Goal: Information Seeking & Learning: Learn about a topic

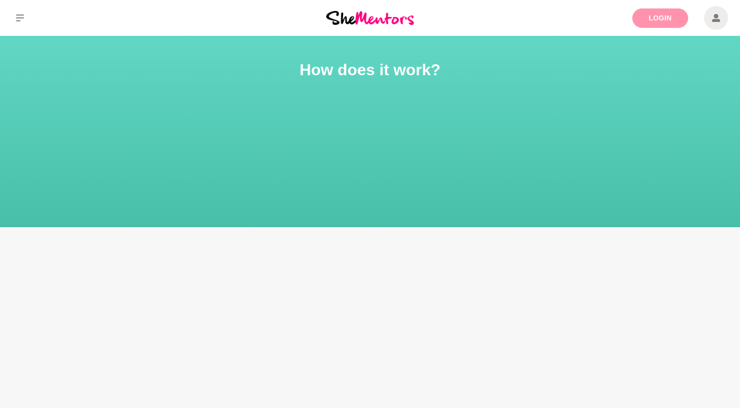
click at [661, 21] on link "Login" at bounding box center [660, 17] width 56 height 19
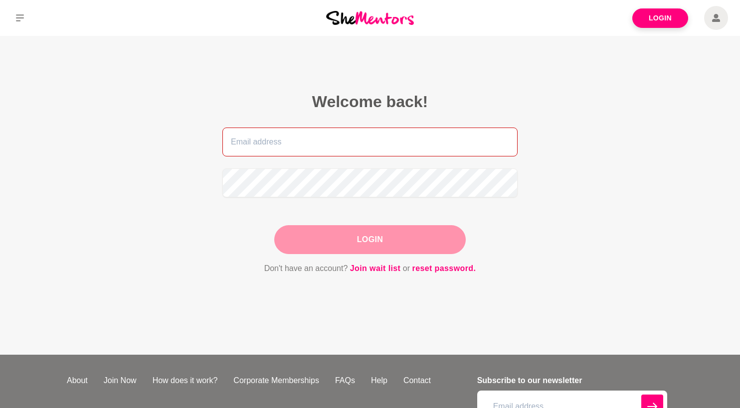
click at [409, 155] on input "email" at bounding box center [369, 142] width 295 height 29
type input "[EMAIL_ADDRESS][DOMAIN_NAME]"
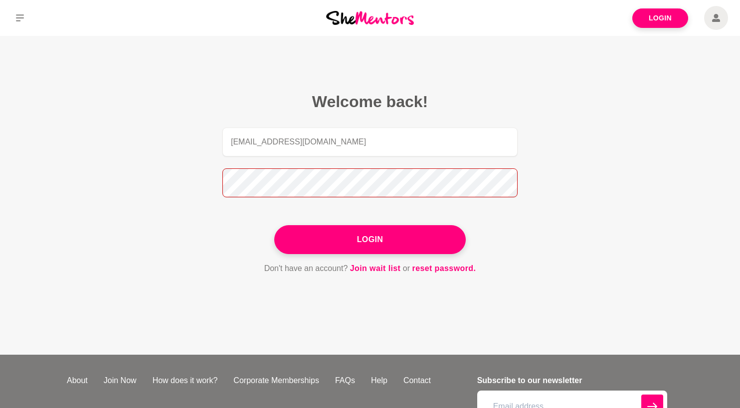
click at [274, 225] on button "Login" at bounding box center [369, 239] width 191 height 29
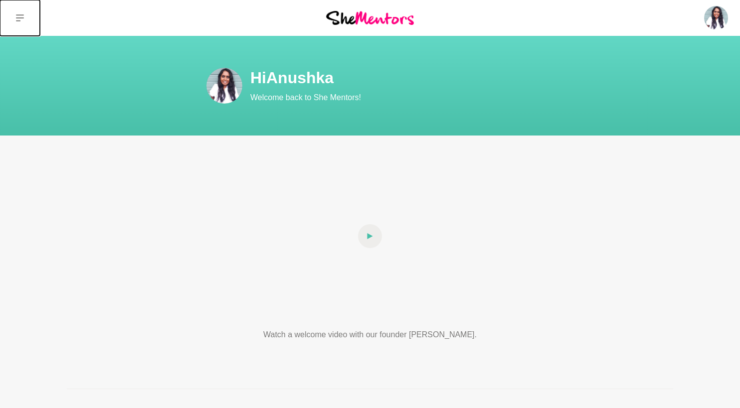
click at [19, 19] on icon at bounding box center [20, 18] width 8 height 8
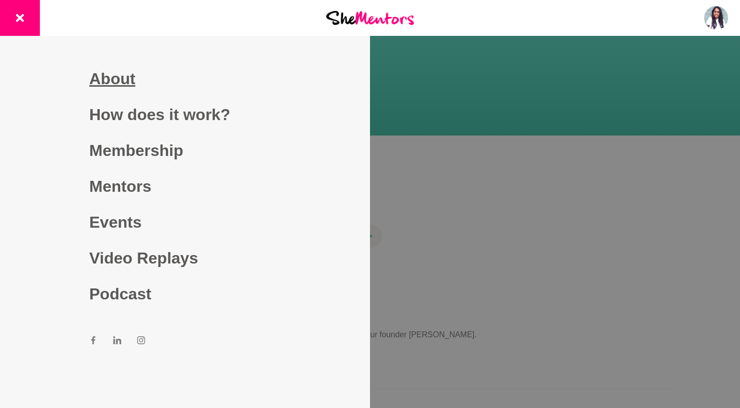
click at [110, 78] on link "About" at bounding box center [184, 79] width 191 height 36
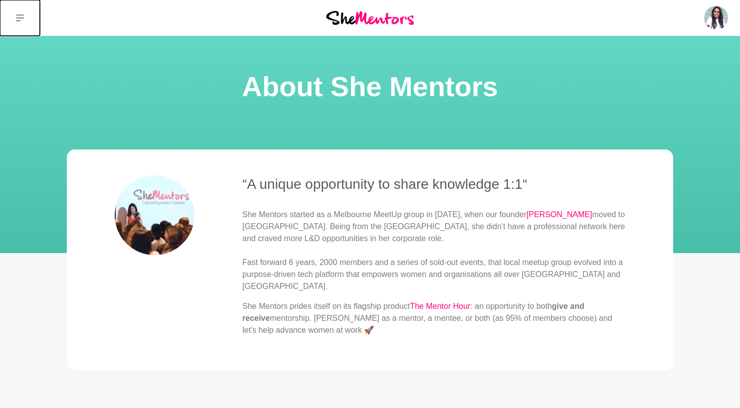
click at [26, 15] on button at bounding box center [20, 18] width 40 height 36
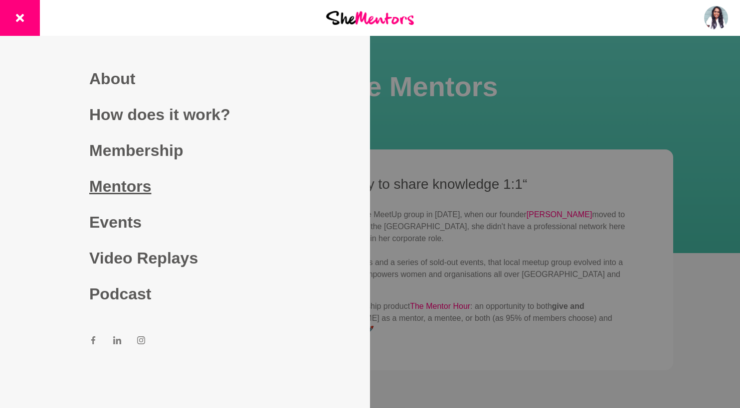
click at [130, 179] on link "Mentors" at bounding box center [184, 186] width 191 height 36
click at [152, 187] on link "Mentors" at bounding box center [184, 186] width 191 height 36
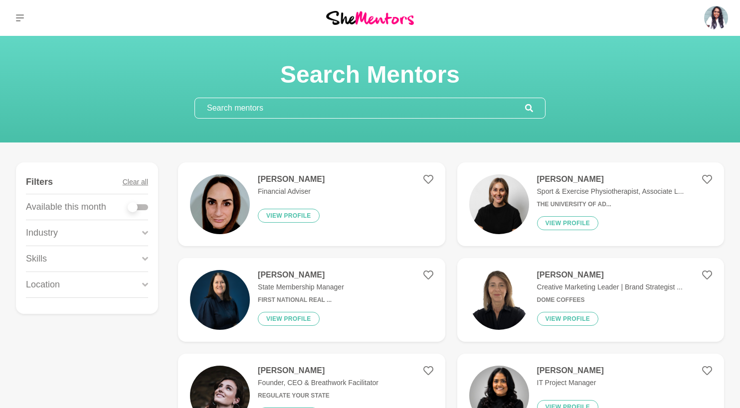
click at [322, 111] on input "text" at bounding box center [360, 108] width 330 height 20
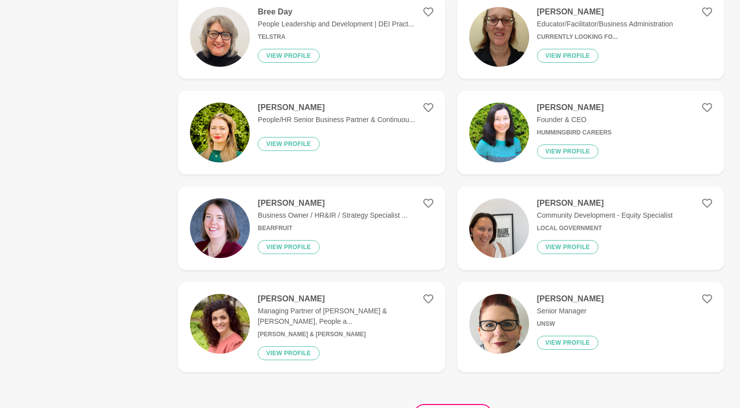
scroll to position [1740, 0]
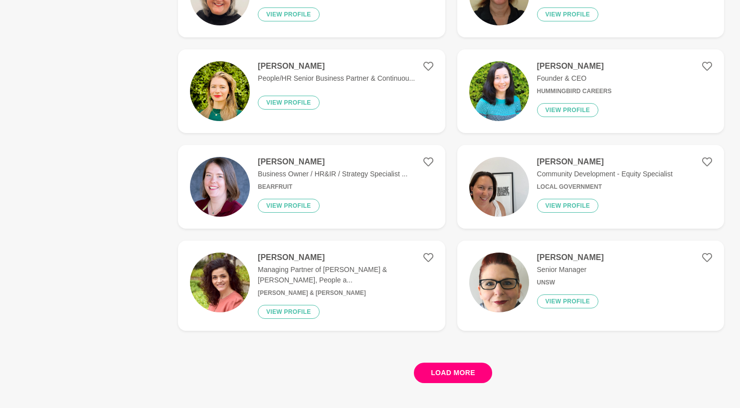
type input "diversity"
click at [440, 366] on button "Load more" at bounding box center [453, 373] width 78 height 20
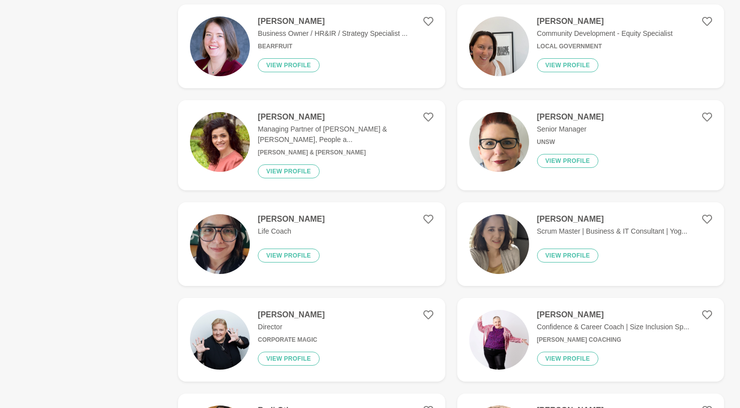
scroll to position [1984, 0]
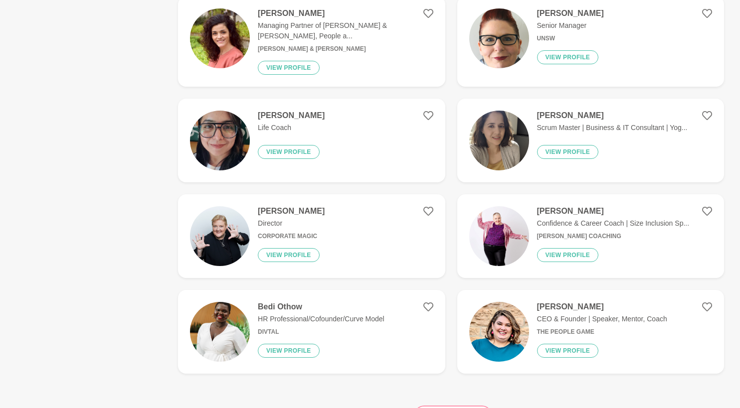
click at [286, 303] on h4 "Bedi Othow" at bounding box center [321, 307] width 127 height 10
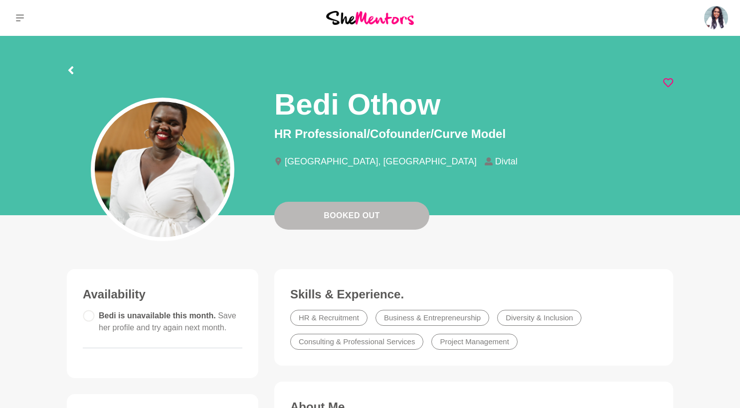
click at [670, 80] on icon at bounding box center [668, 83] width 10 height 10
click at [69, 70] on icon at bounding box center [70, 70] width 5 height 8
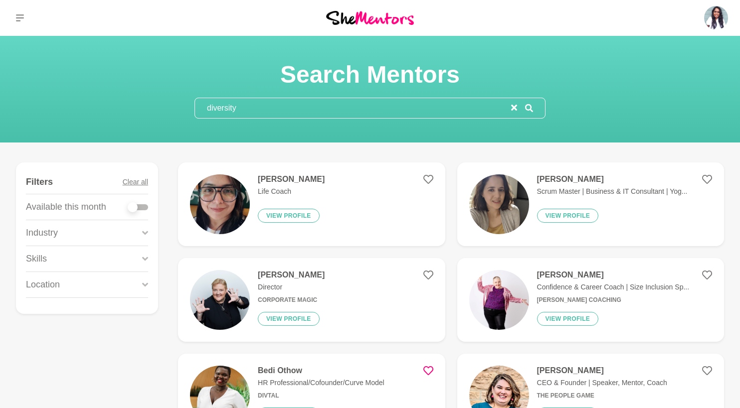
scroll to position [237, 0]
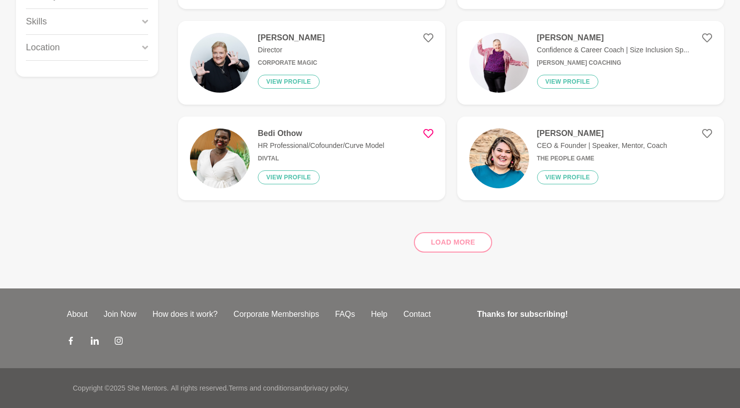
click at [439, 251] on div "Load more" at bounding box center [451, 238] width 546 height 60
click at [440, 245] on div "Load more" at bounding box center [451, 238] width 546 height 60
click at [460, 246] on div "Load more" at bounding box center [451, 238] width 546 height 60
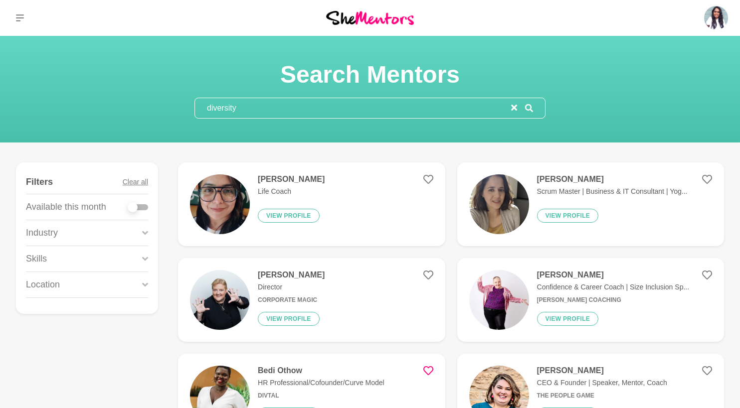
click at [343, 112] on input "diversity" at bounding box center [353, 108] width 316 height 20
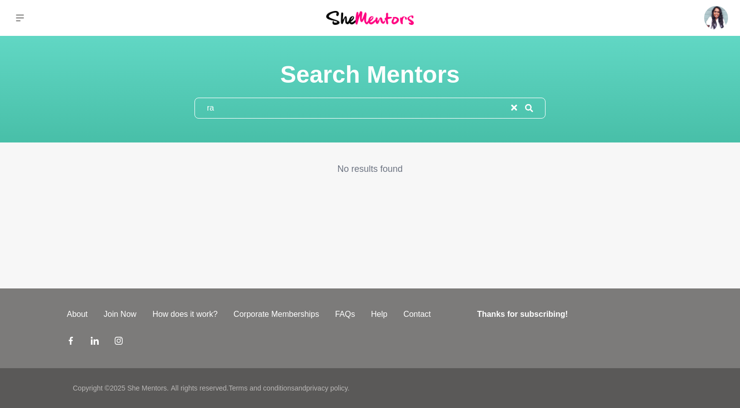
type input "r"
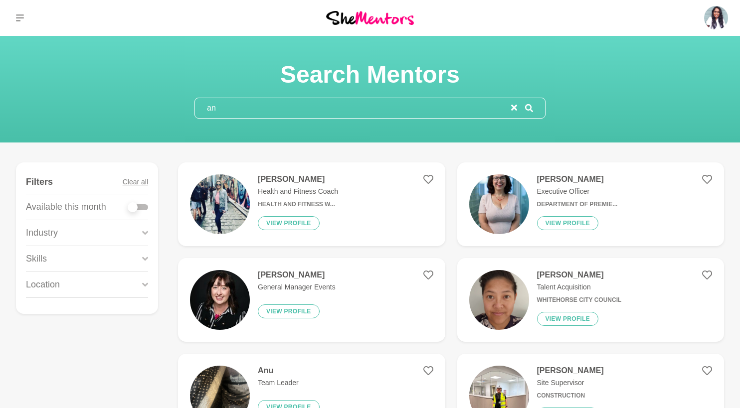
type input "a"
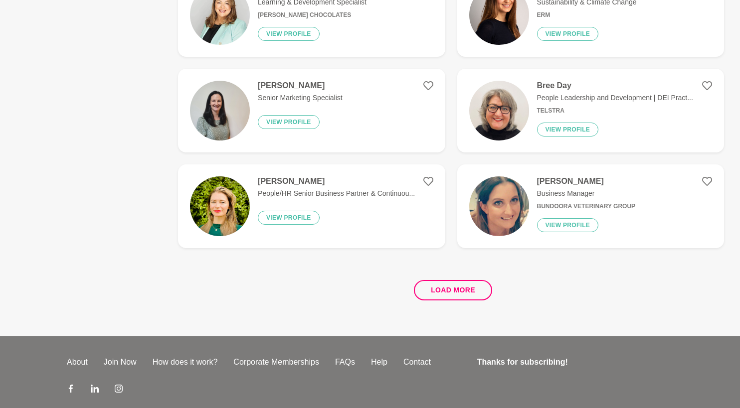
scroll to position [1864, 0]
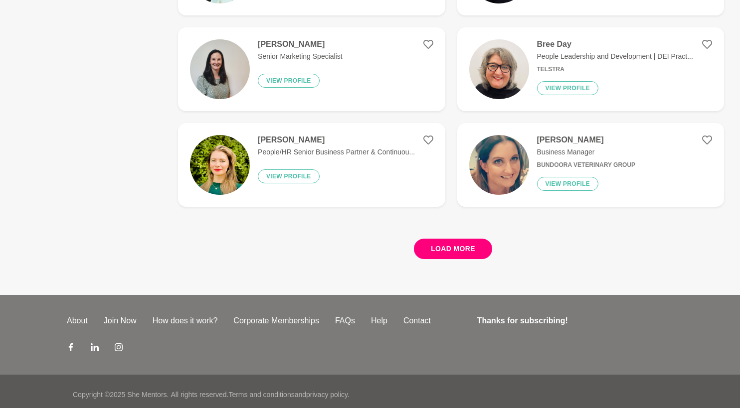
type input "culture"
click at [474, 246] on button "Load more" at bounding box center [453, 249] width 78 height 20
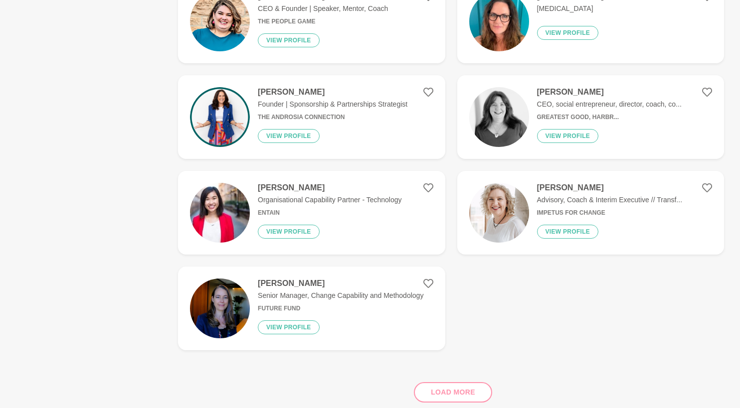
scroll to position [2754, 0]
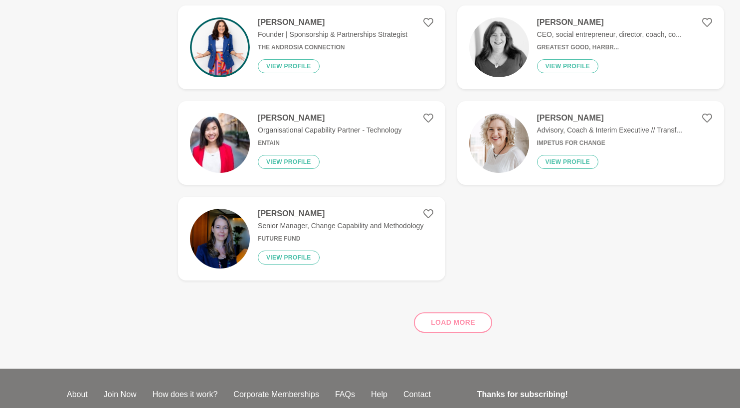
click at [448, 305] on div "Load more" at bounding box center [451, 319] width 546 height 60
click at [448, 312] on div "Load more" at bounding box center [451, 319] width 546 height 60
click at [209, 113] on img at bounding box center [220, 143] width 60 height 60
